Goal: Transaction & Acquisition: Book appointment/travel/reservation

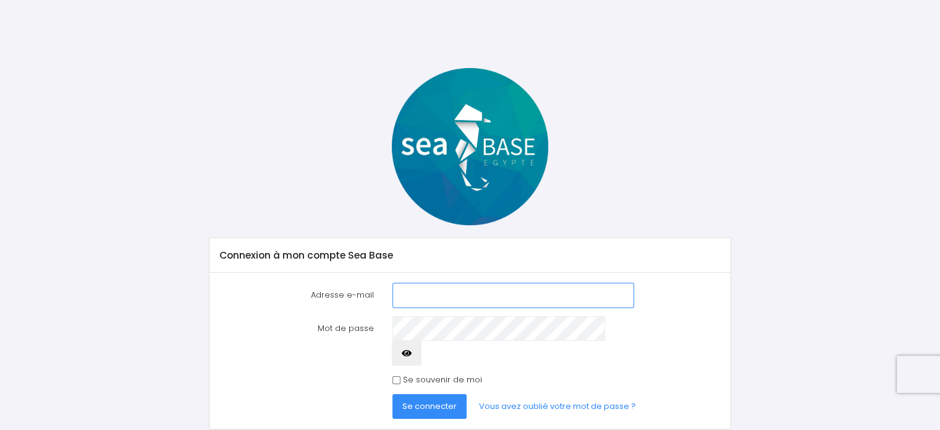
type input "[EMAIL_ADDRESS][DOMAIN_NAME]"
click at [451, 400] on span "Se connecter" at bounding box center [429, 406] width 54 height 12
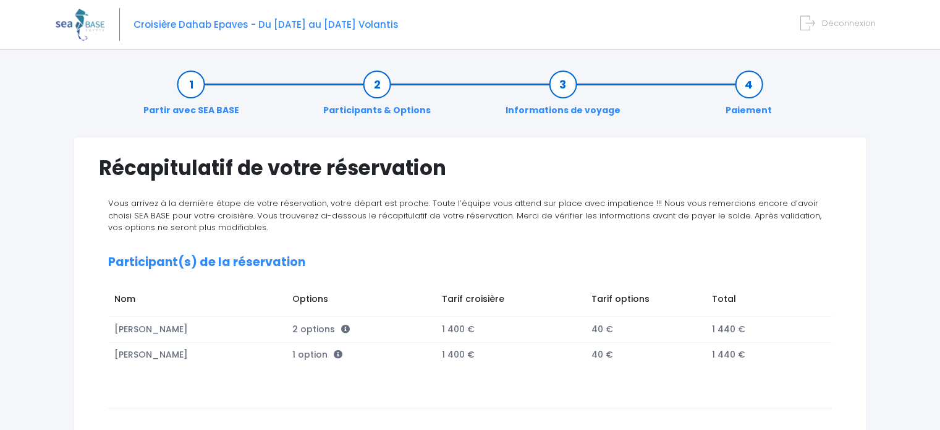
click at [384, 91] on link "Participants & Options" at bounding box center [377, 97] width 120 height 39
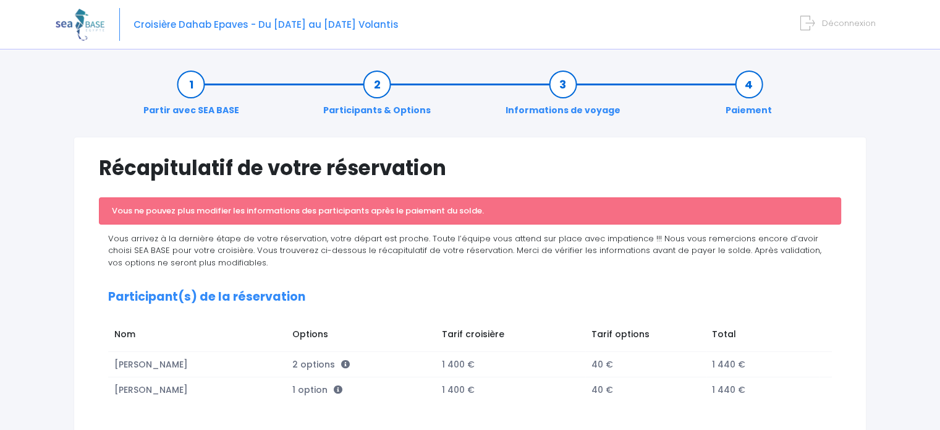
click at [571, 97] on link "Informations de voyage" at bounding box center [563, 97] width 127 height 39
click at [590, 113] on link "Informations de voyage" at bounding box center [563, 97] width 127 height 39
click at [750, 86] on link "Paiement" at bounding box center [749, 97] width 59 height 39
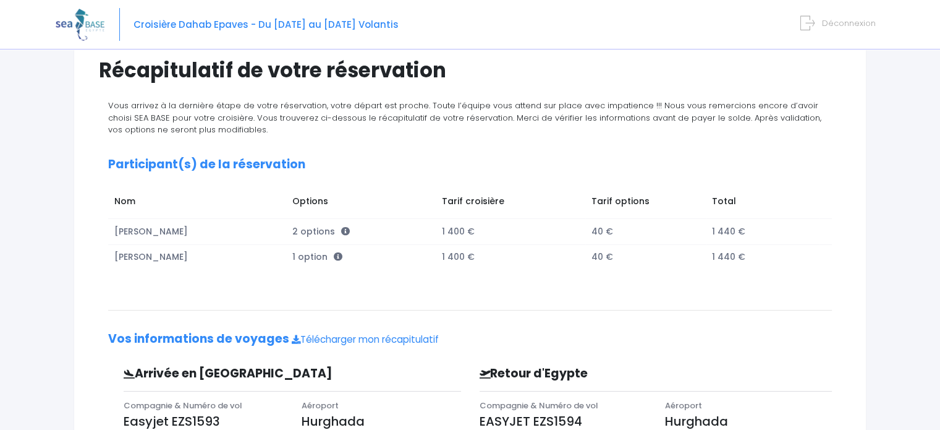
scroll to position [17, 0]
